Goal: Task Accomplishment & Management: Manage account settings

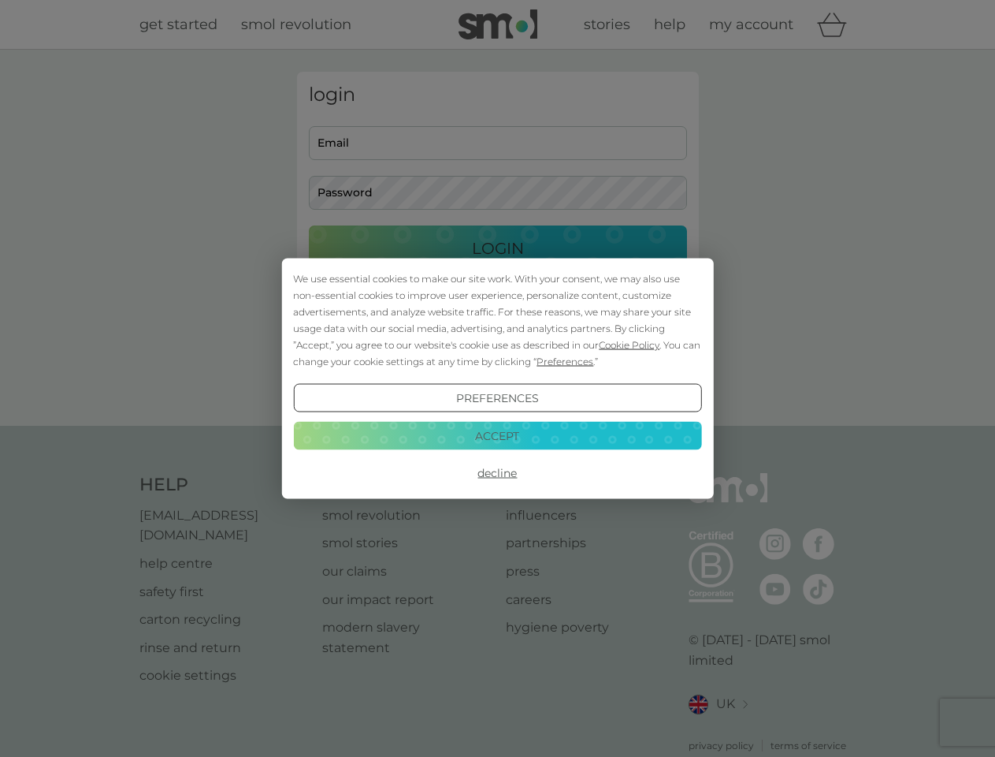
click at [630, 344] on span "Cookie Policy" at bounding box center [629, 345] width 61 height 12
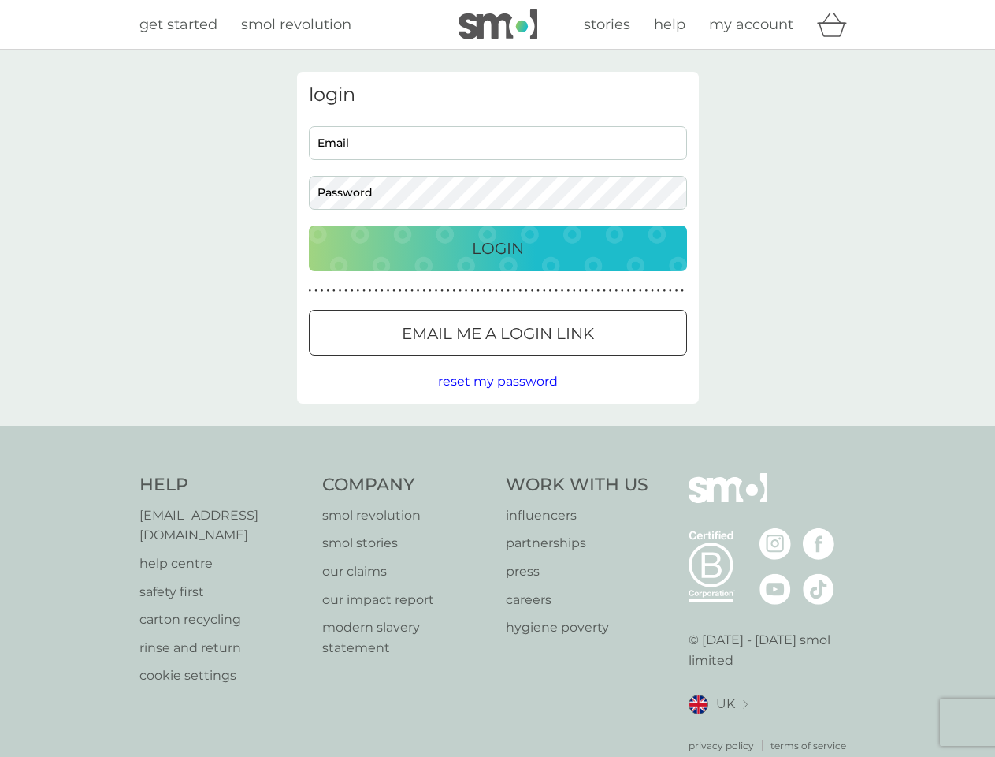
click at [563, 361] on div "login Email Password Login ● ● ● ● ● ● ● ● ● ● ● ● ● ● ● ● ● ● ● ● ● ● ● ● ● ● …" at bounding box center [498, 238] width 402 height 332
click at [497, 398] on div "login Email Password Login ● ● ● ● ● ● ● ● ● ● ● ● ● ● ● ● ● ● ● ● ● ● ● ● ● ● …" at bounding box center [498, 238] width 402 height 332
click at [497, 473] on div "Help [EMAIL_ADDRESS][DOMAIN_NAME] help centre safety first carton recycling rin…" at bounding box center [497, 613] width 717 height 280
click at [497, 435] on div "Help [EMAIL_ADDRESS][DOMAIN_NAME] help centre safety first carton recycling rin…" at bounding box center [497, 613] width 995 height 374
